Goal: Transaction & Acquisition: Book appointment/travel/reservation

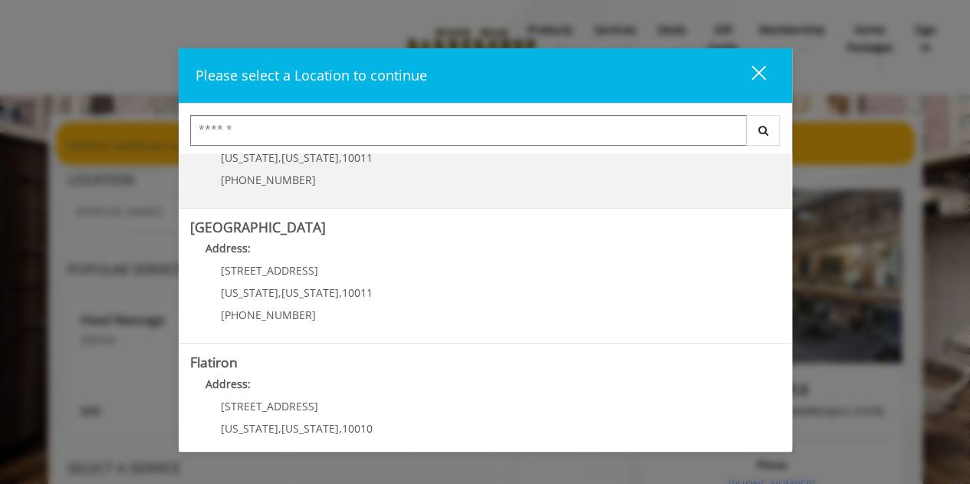
scroll to position [228, 0]
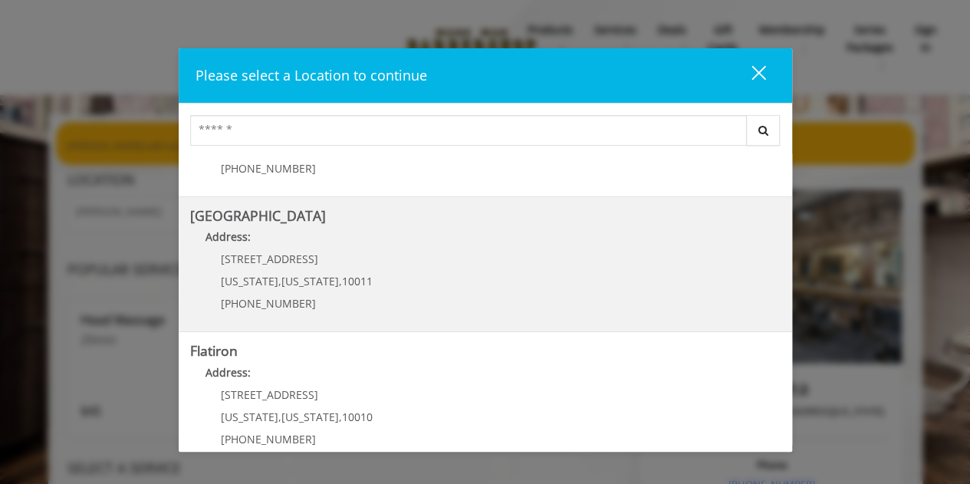
click at [420, 278] on Street "Chelsea 15th Street Address: 267 W 15th St New York , New York , 10011 (646) 85…" at bounding box center [485, 265] width 591 height 112
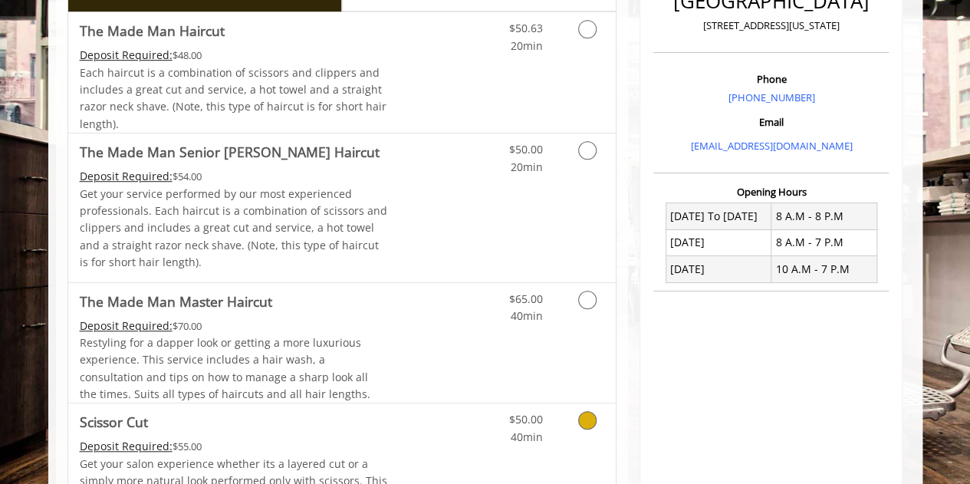
scroll to position [293, 0]
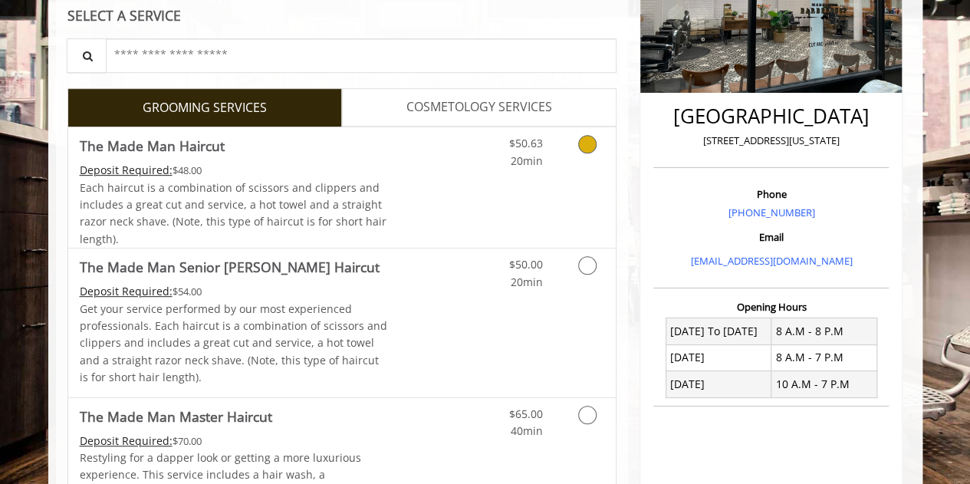
click at [406, 182] on link "Discounted Price" at bounding box center [432, 187] width 91 height 120
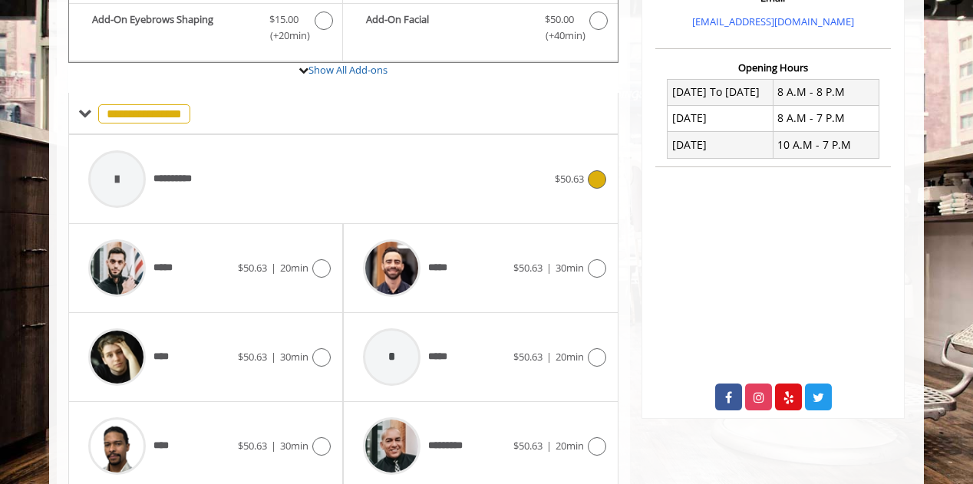
scroll to position [535, 0]
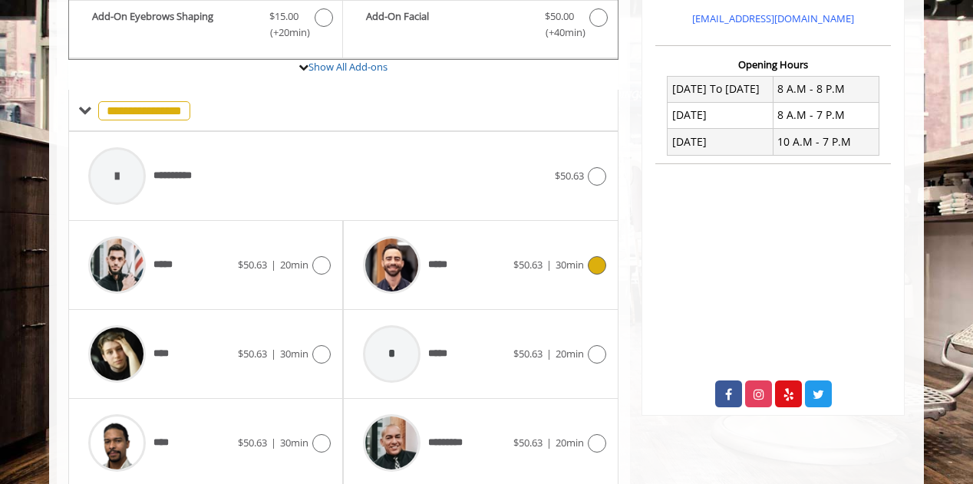
click at [474, 278] on div "*****" at bounding box center [433, 265] width 157 height 73
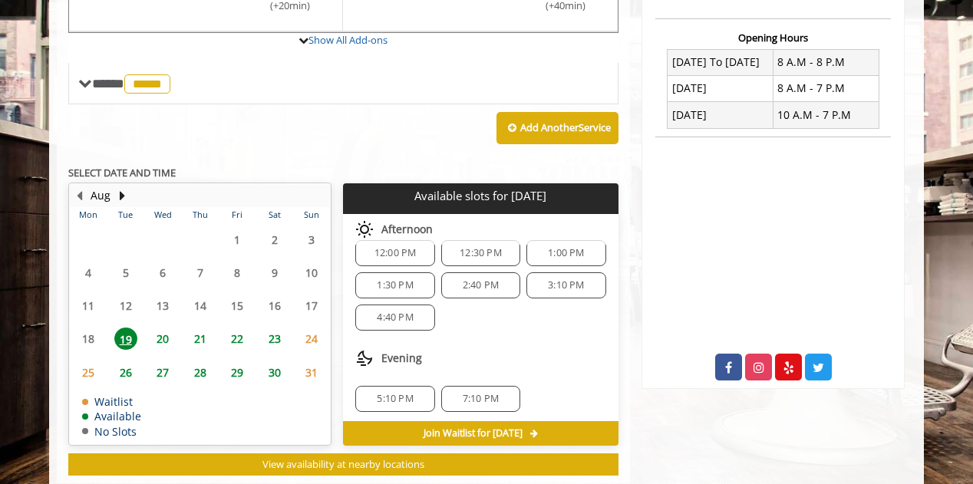
scroll to position [595, 0]
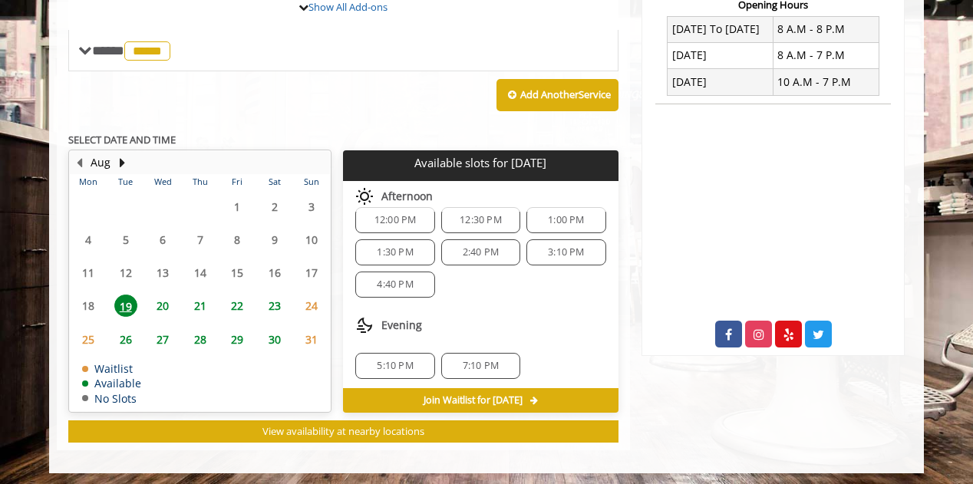
click at [384, 363] on span "5:10 PM" at bounding box center [395, 366] width 36 height 12
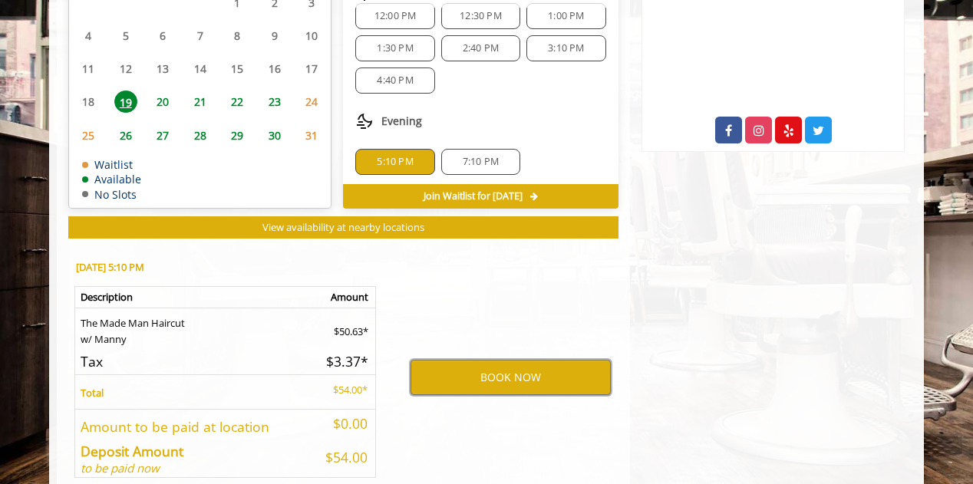
scroll to position [810, 0]
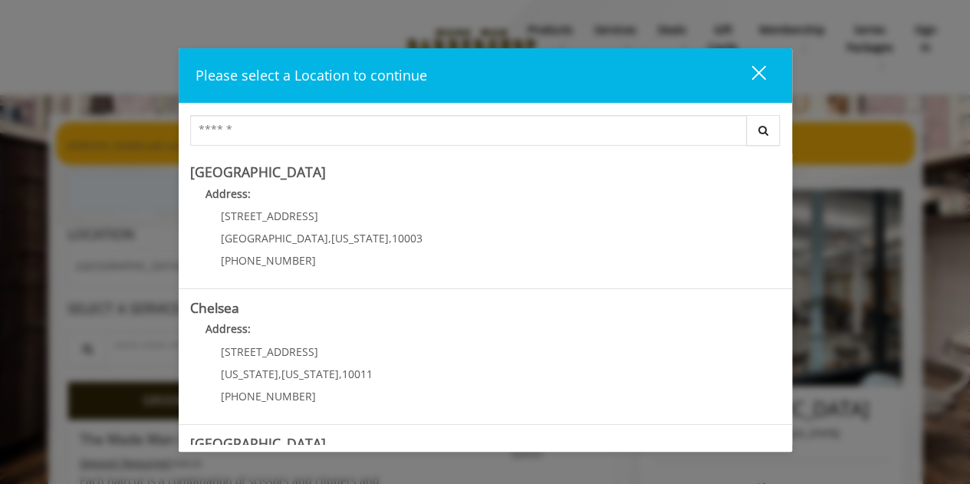
click at [759, 78] on div "close" at bounding box center [749, 75] width 31 height 23
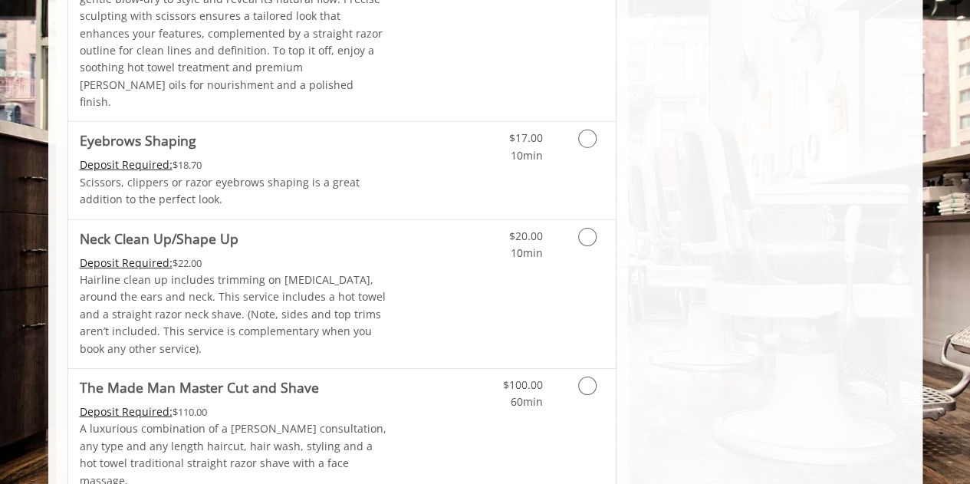
scroll to position [2360, 0]
click at [349, 272] on p "Hairline clean up includes trimming on [MEDICAL_DATA], around the ears and neck…" at bounding box center [234, 315] width 308 height 86
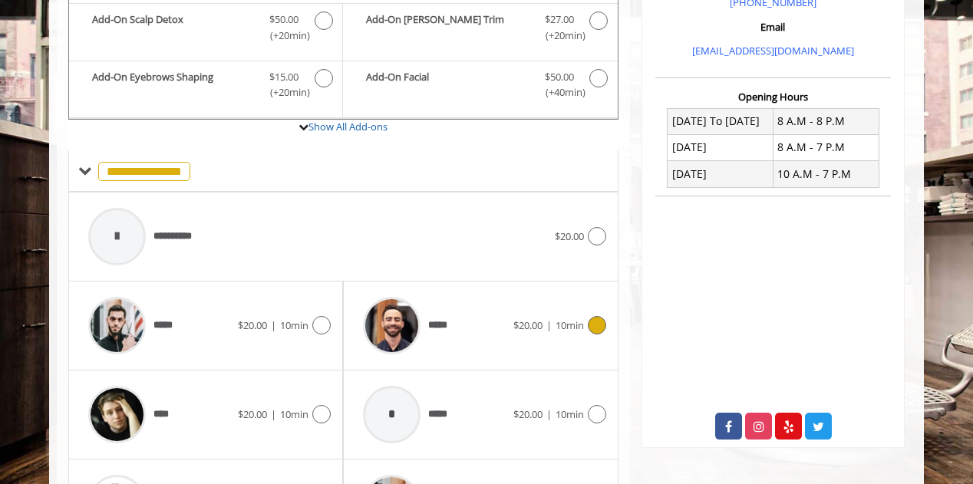
click at [566, 324] on span "10min" at bounding box center [569, 325] width 28 height 14
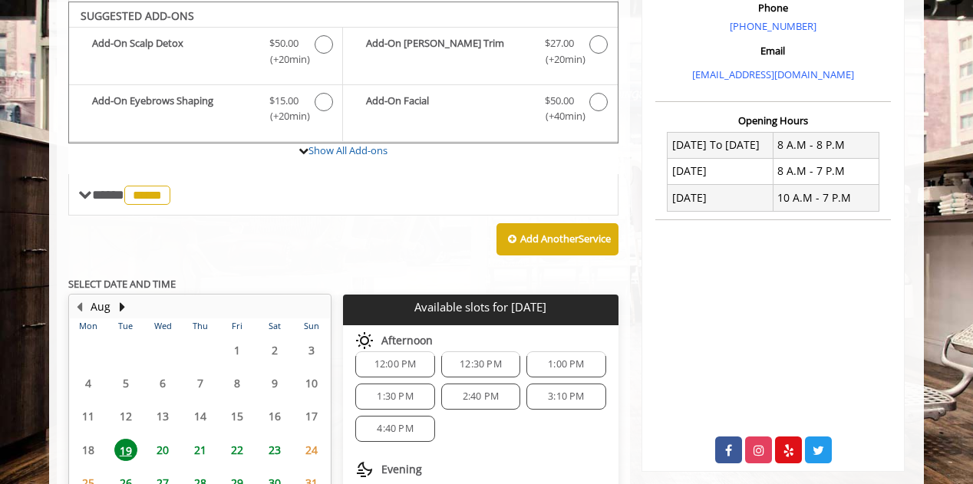
scroll to position [600, 0]
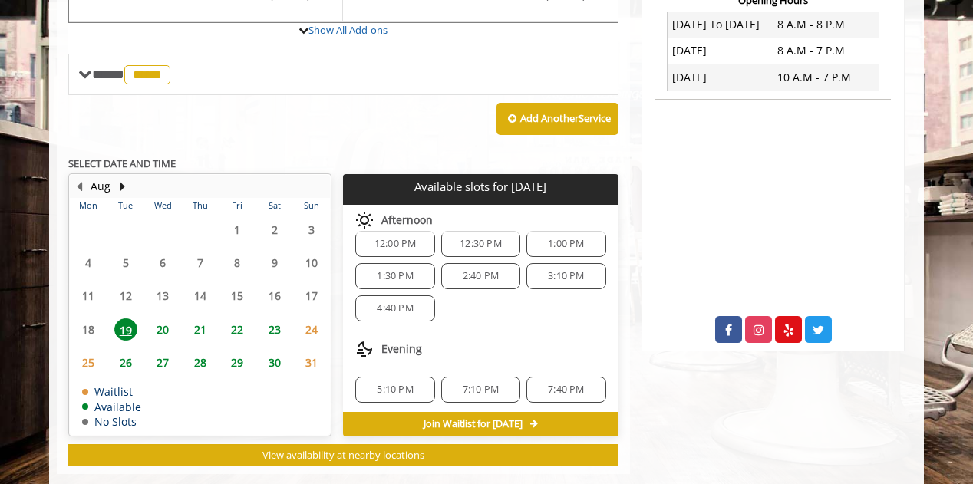
click at [399, 377] on div "5:10 PM" at bounding box center [394, 390] width 79 height 26
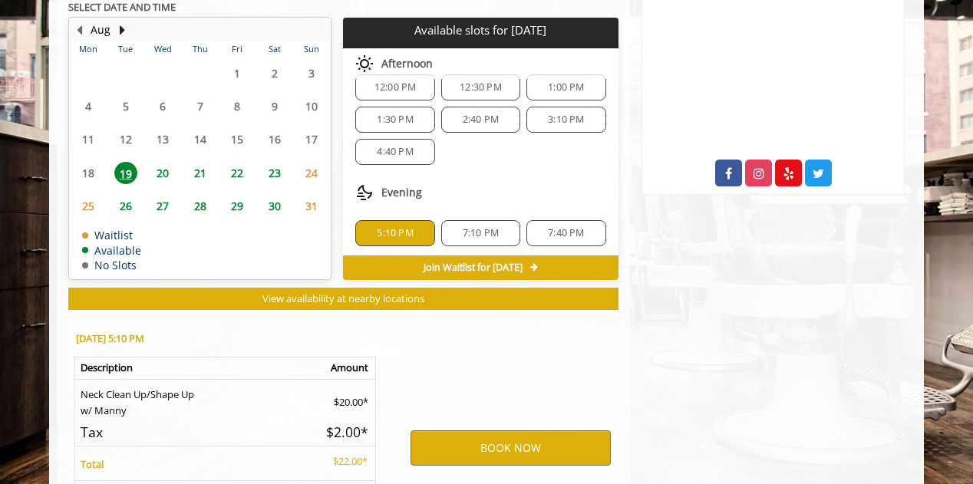
scroll to position [899, 0]
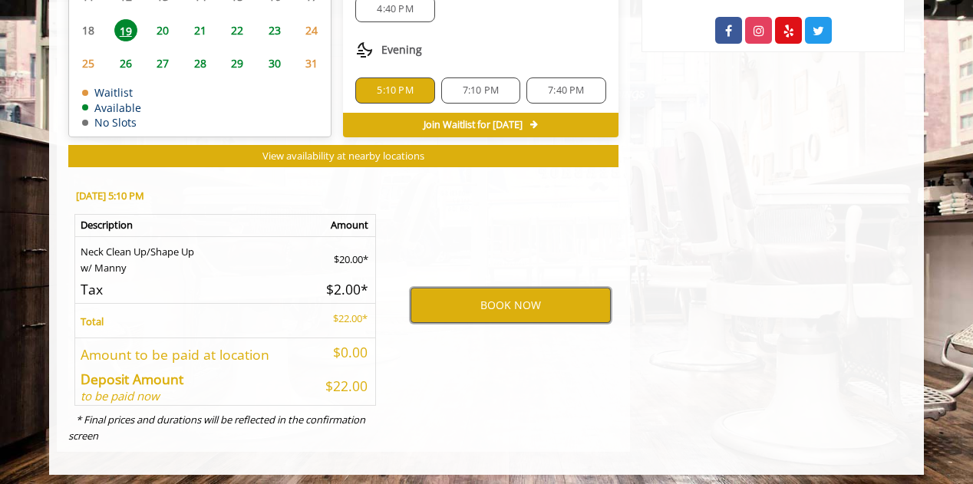
click at [489, 301] on button "BOOK NOW" at bounding box center [510, 305] width 200 height 35
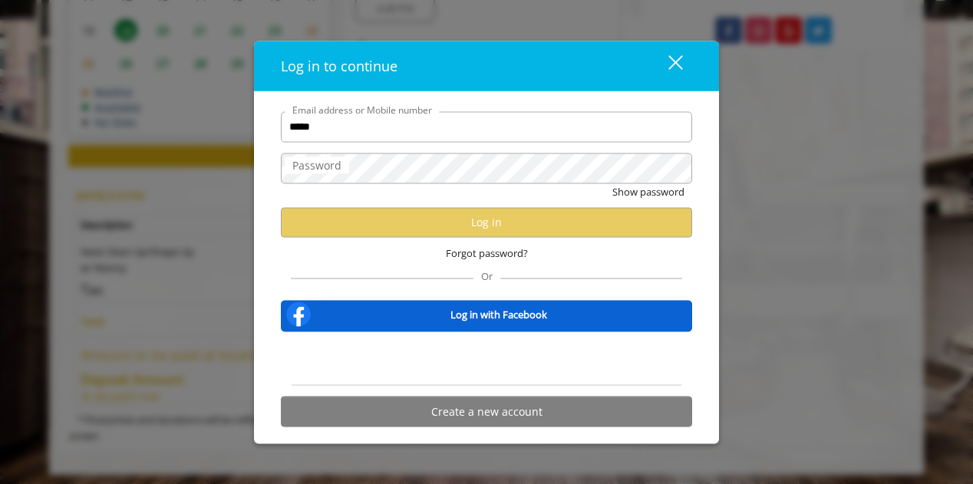
type input "**********"
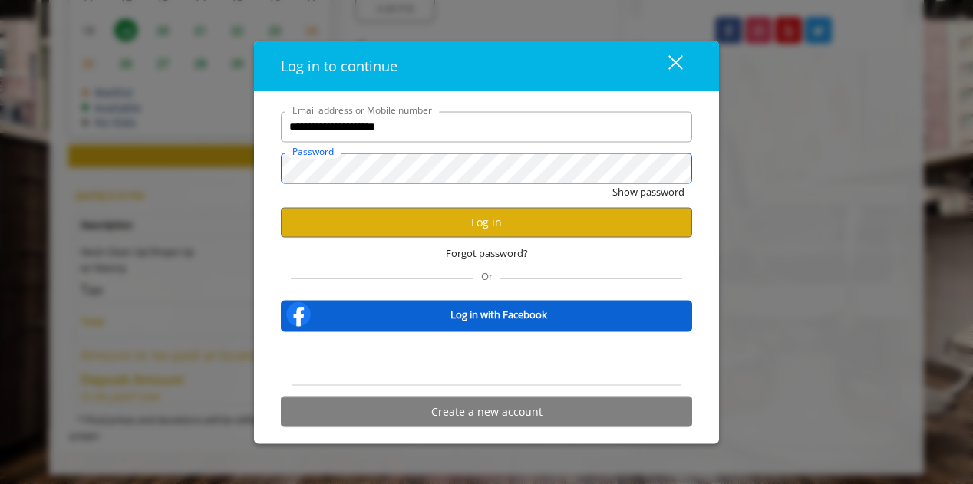
click at [612, 183] on button "Show password" at bounding box center [648, 191] width 72 height 16
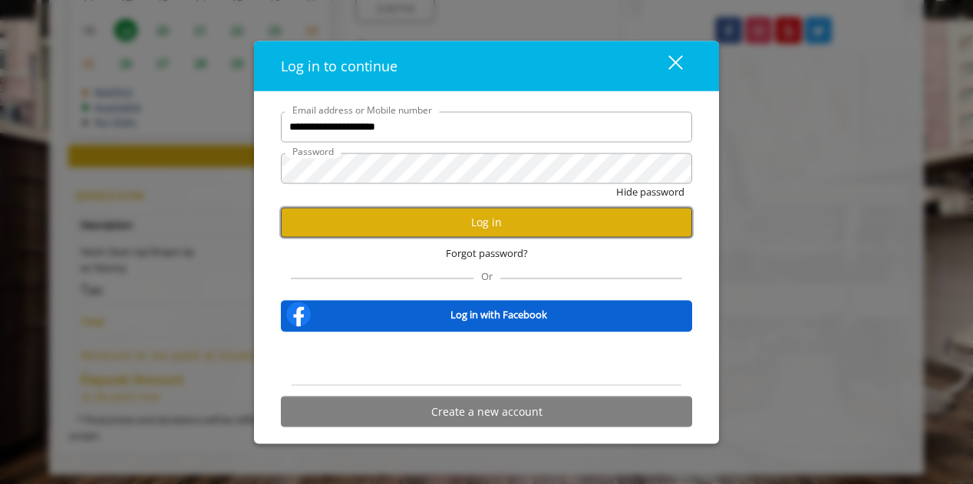
click at [475, 226] on button "Log in" at bounding box center [486, 222] width 411 height 30
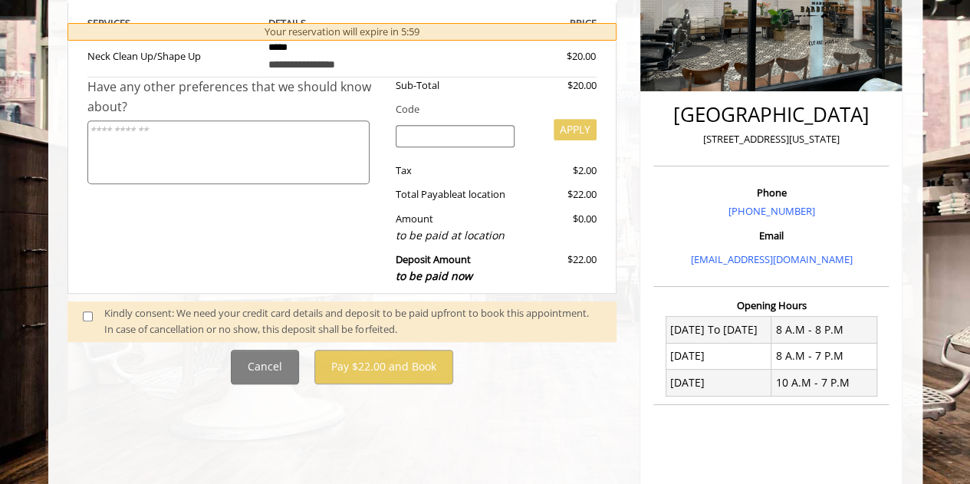
scroll to position [295, 0]
click at [146, 143] on textarea at bounding box center [228, 152] width 282 height 64
click at [430, 125] on input "search" at bounding box center [455, 135] width 119 height 23
click at [211, 301] on div "Kindly consent: We need your credit card details and deposit to be paid upfront…" at bounding box center [343, 321] width 550 height 41
click at [211, 310] on div "Kindly consent: We need your credit card details and deposit to be paid upfront…" at bounding box center [352, 321] width 497 height 32
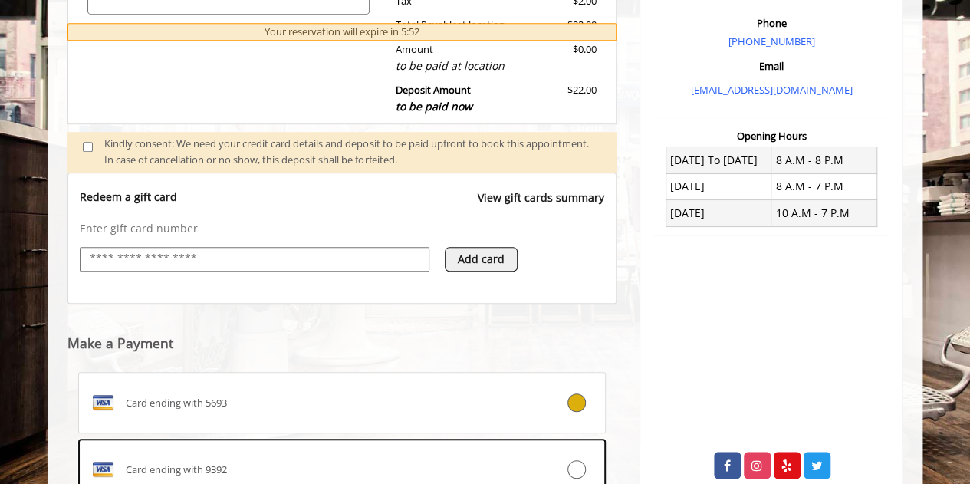
scroll to position [465, 0]
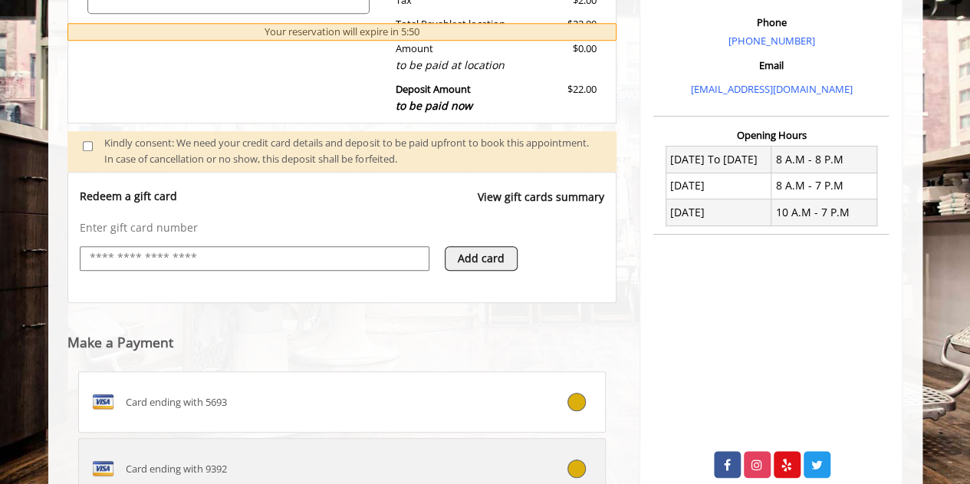
drag, startPoint x: 246, startPoint y: 344, endPoint x: 318, endPoint y: 481, distance: 154.4
click at [318, 481] on label "Card ending with 9392" at bounding box center [342, 468] width 529 height 61
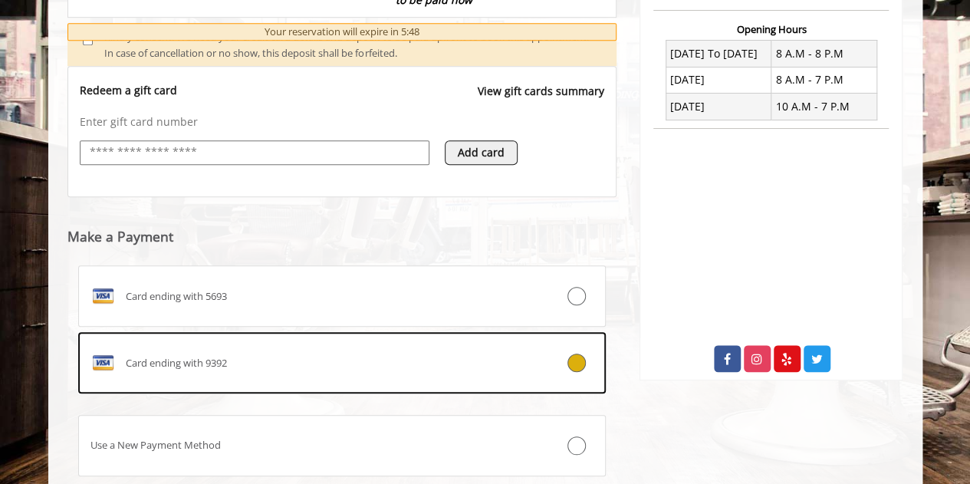
scroll to position [672, 0]
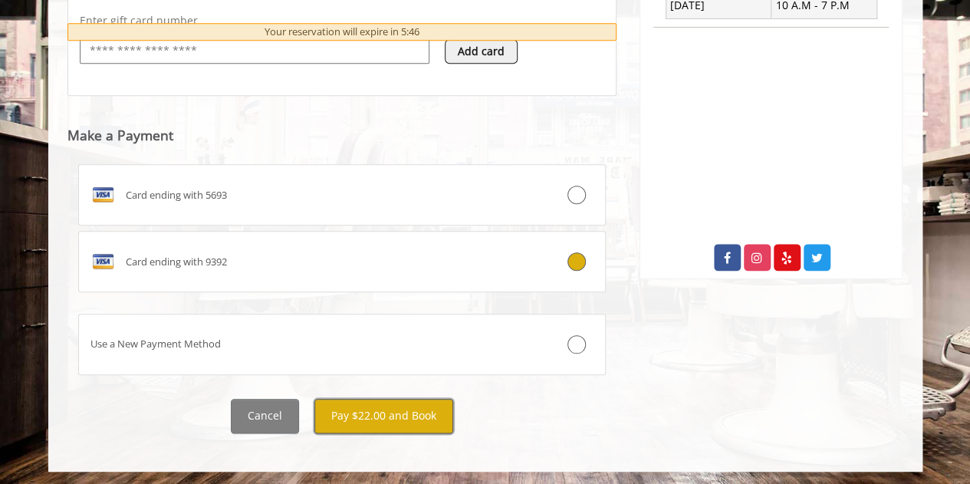
click at [387, 409] on button "Pay $22.00 and Book" at bounding box center [384, 416] width 139 height 35
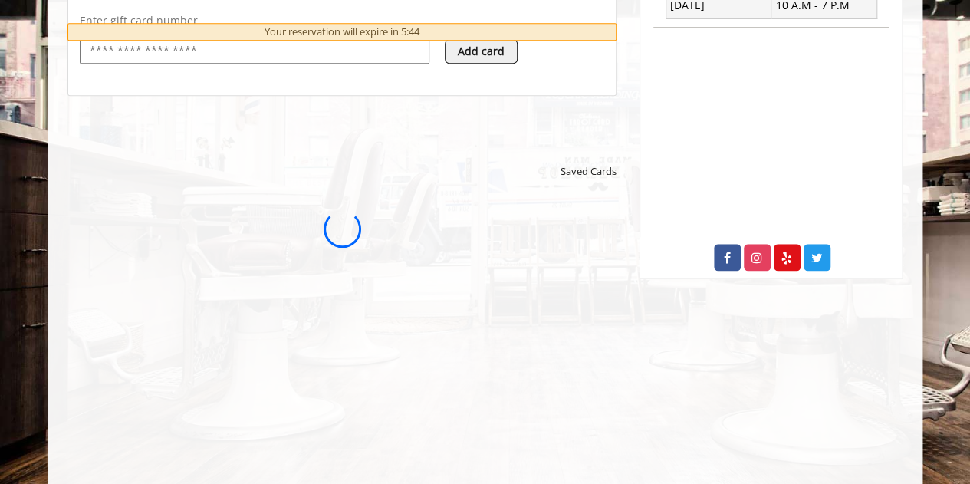
scroll to position [0, 0]
